Goal: Task Accomplishment & Management: Manage account settings

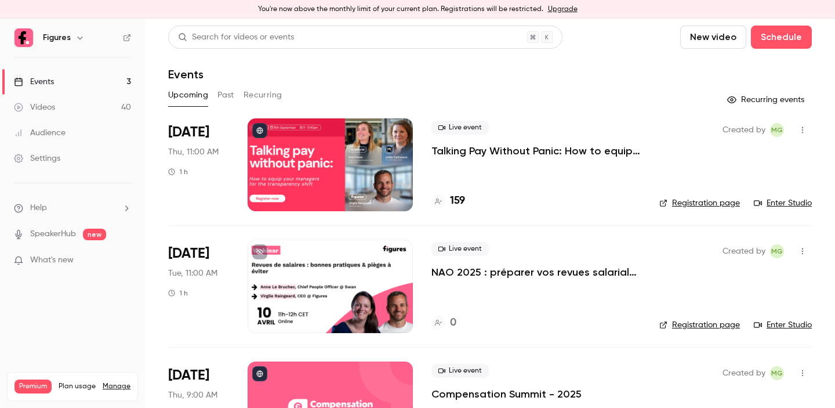
click at [451, 204] on h4 "159" at bounding box center [457, 201] width 15 height 16
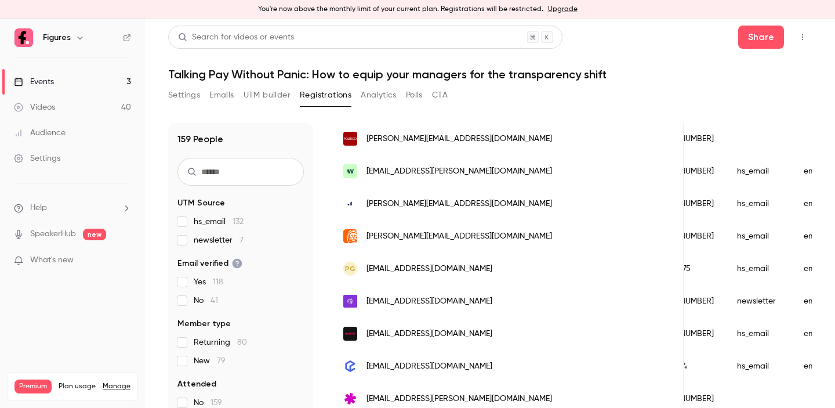
scroll to position [14, 0]
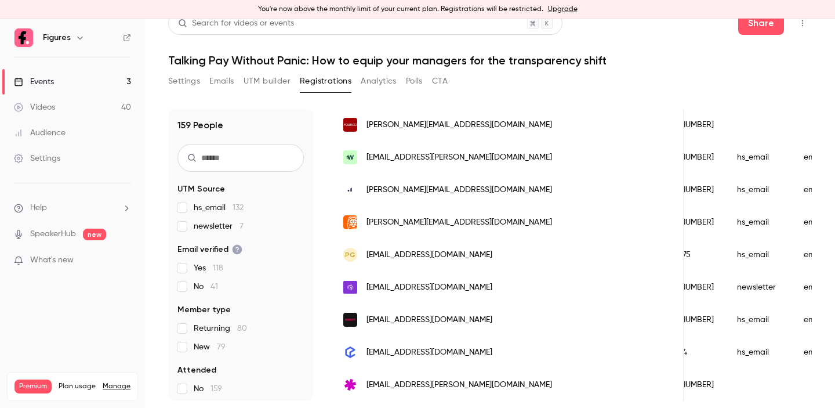
click at [38, 82] on div "Events" at bounding box center [34, 82] width 40 height 12
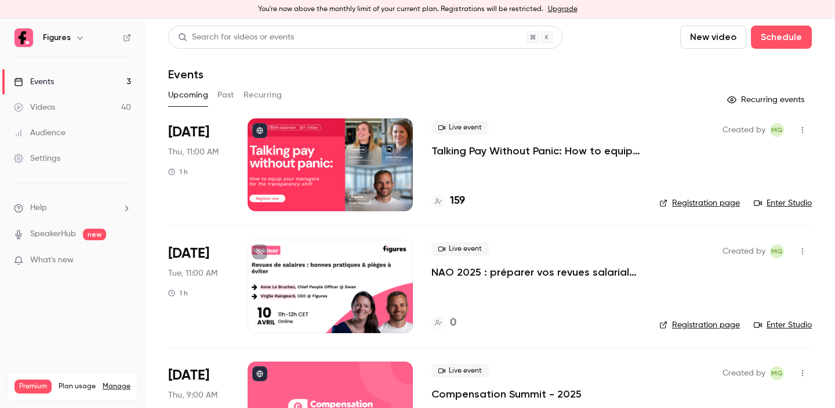
click at [482, 155] on p "Talking Pay Without Panic: How to equip your managers for the transparency shift" at bounding box center [536, 151] width 209 height 14
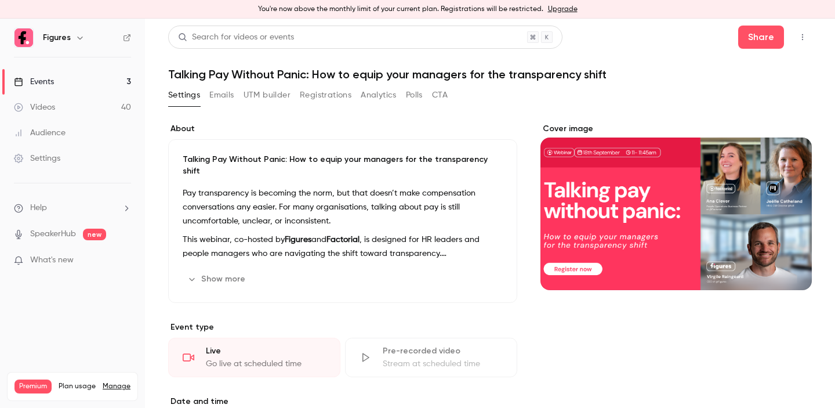
click at [327, 96] on button "Registrations" at bounding box center [326, 95] width 52 height 19
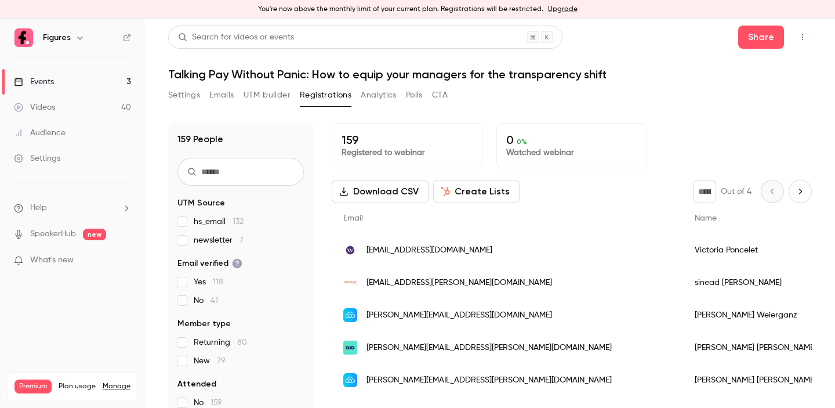
click at [372, 193] on button "Download CSV" at bounding box center [380, 191] width 97 height 23
